Goal: Transaction & Acquisition: Book appointment/travel/reservation

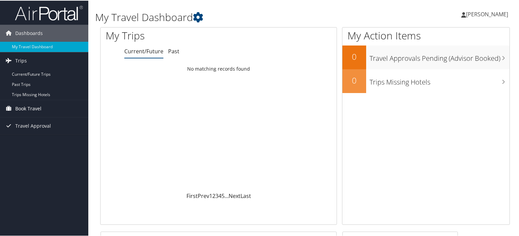
click at [28, 109] on span "Book Travel" at bounding box center [28, 108] width 26 height 17
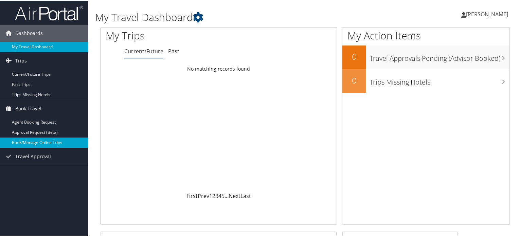
click at [41, 144] on link "Book/Manage Online Trips" at bounding box center [44, 142] width 88 height 10
